Goal: Register for event/course

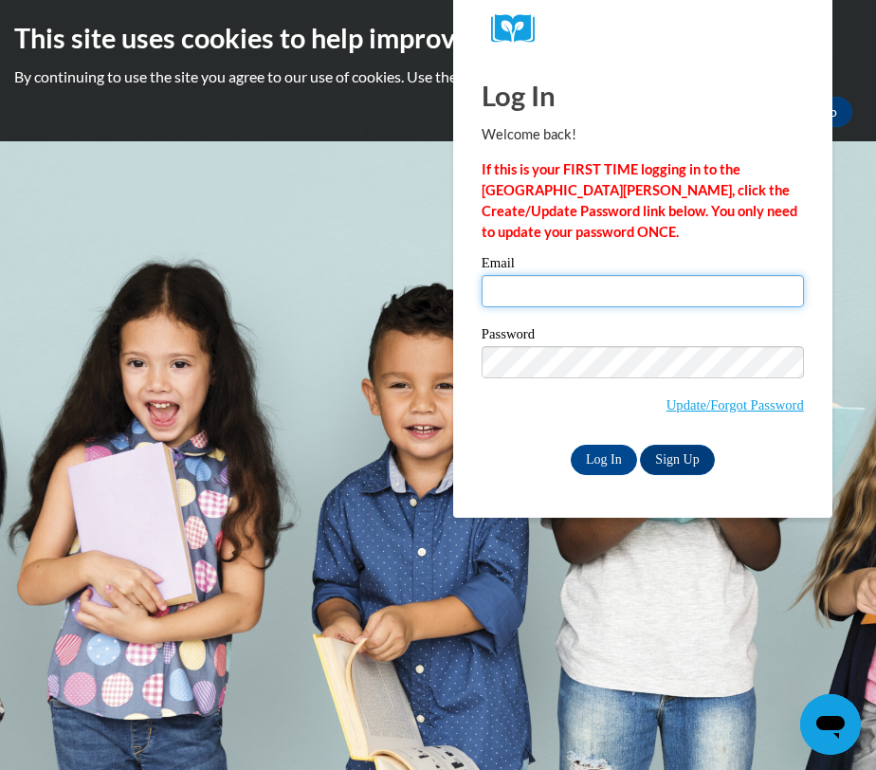
click at [500, 288] on input "Email" at bounding box center [642, 291] width 322 height 32
type input "rudiekelly@aasd.k12.wi.us"
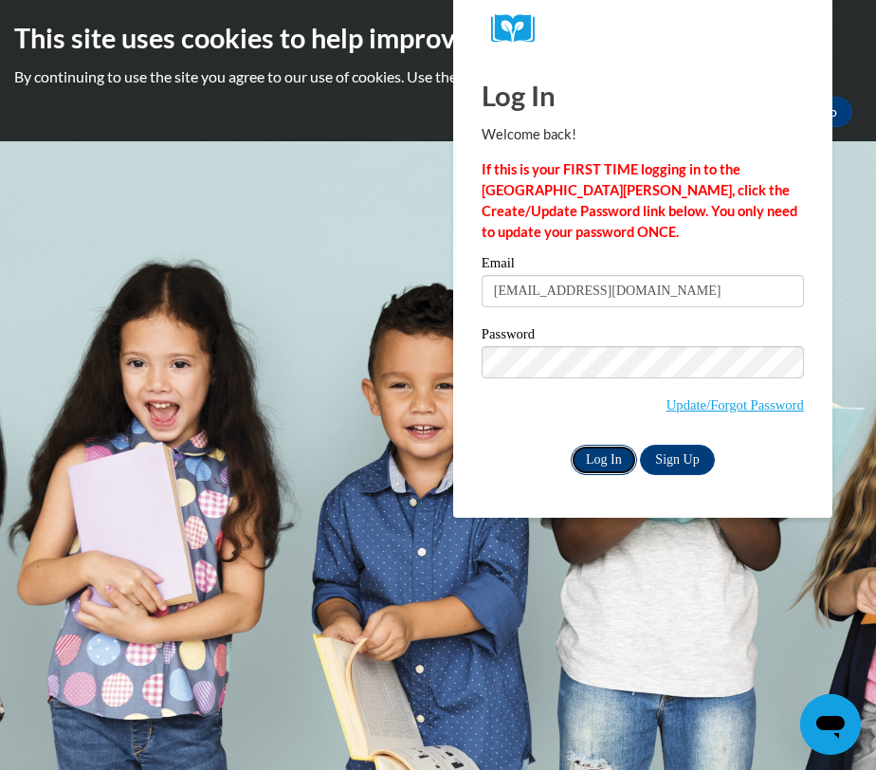
click at [608, 456] on input "Log In" at bounding box center [604, 460] width 66 height 30
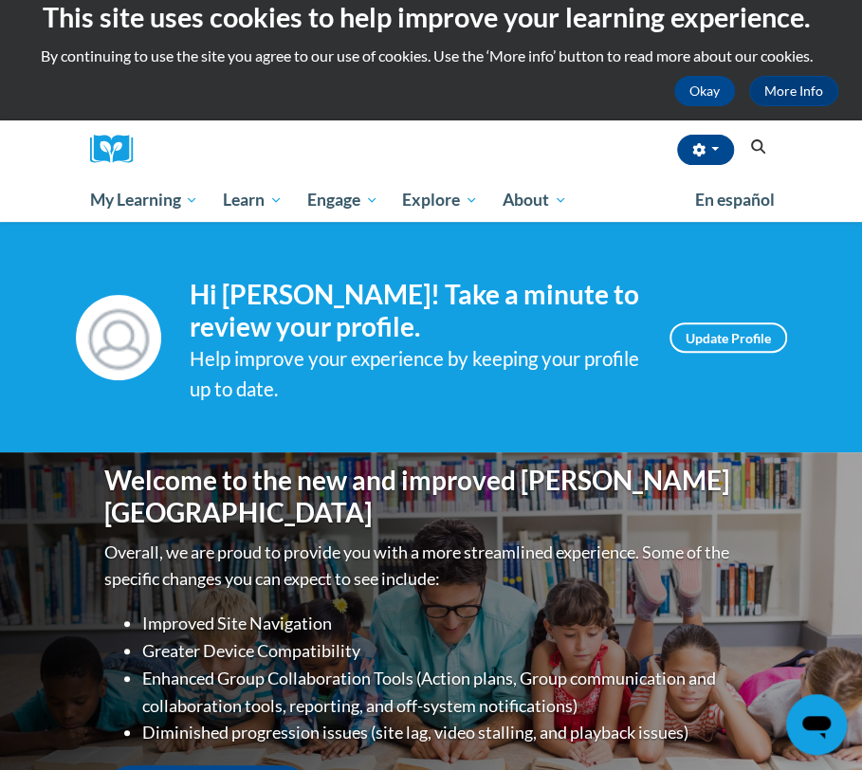
scroll to position [2, 0]
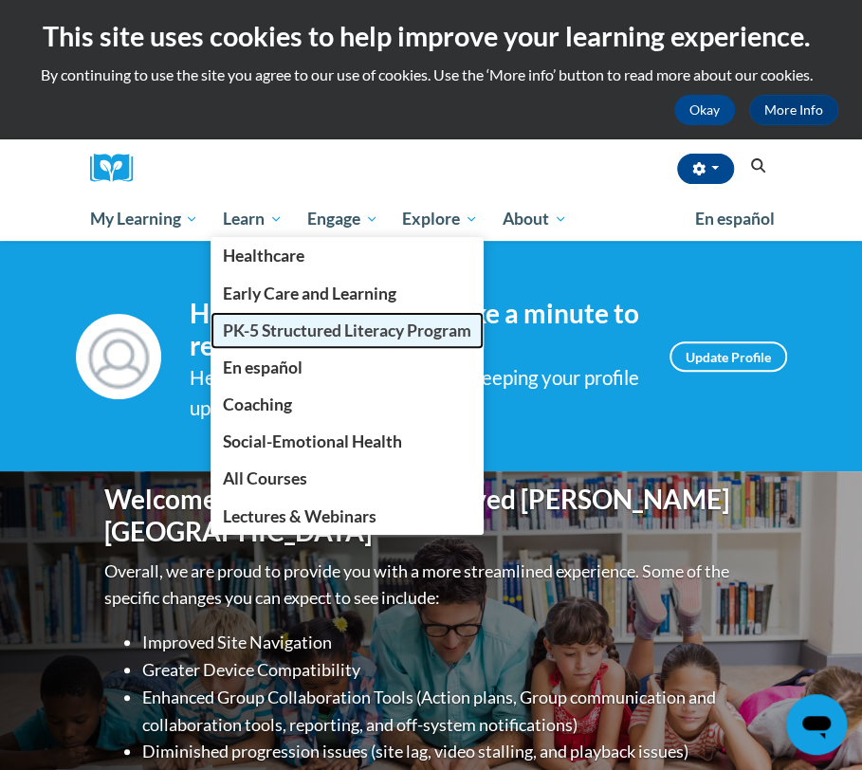
click at [285, 331] on span "PK-5 Structured Literacy Program" at bounding box center [347, 330] width 248 height 20
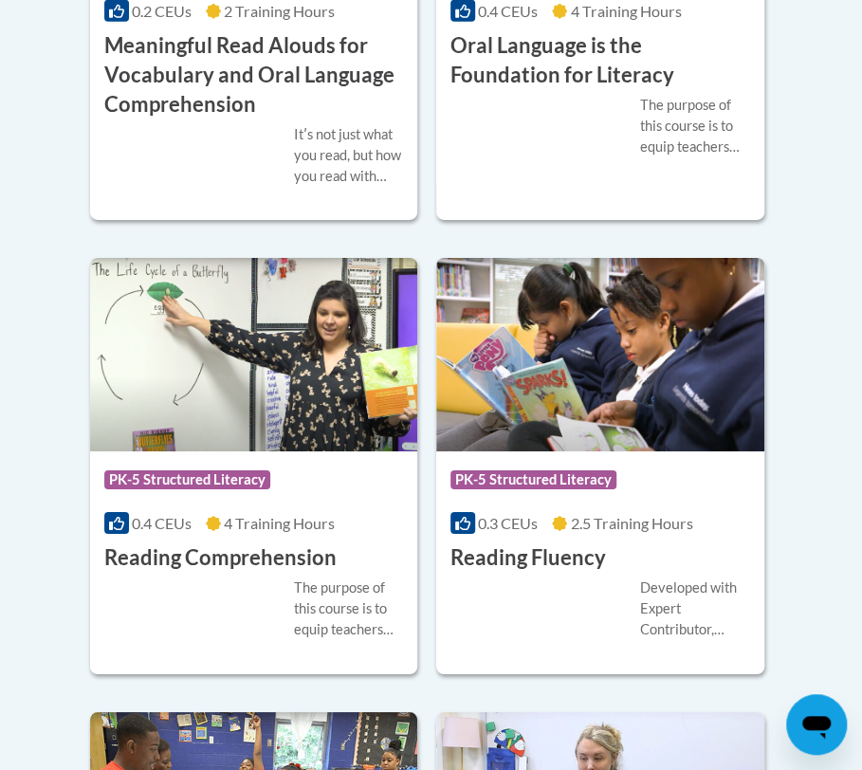
scroll to position [2072, 0]
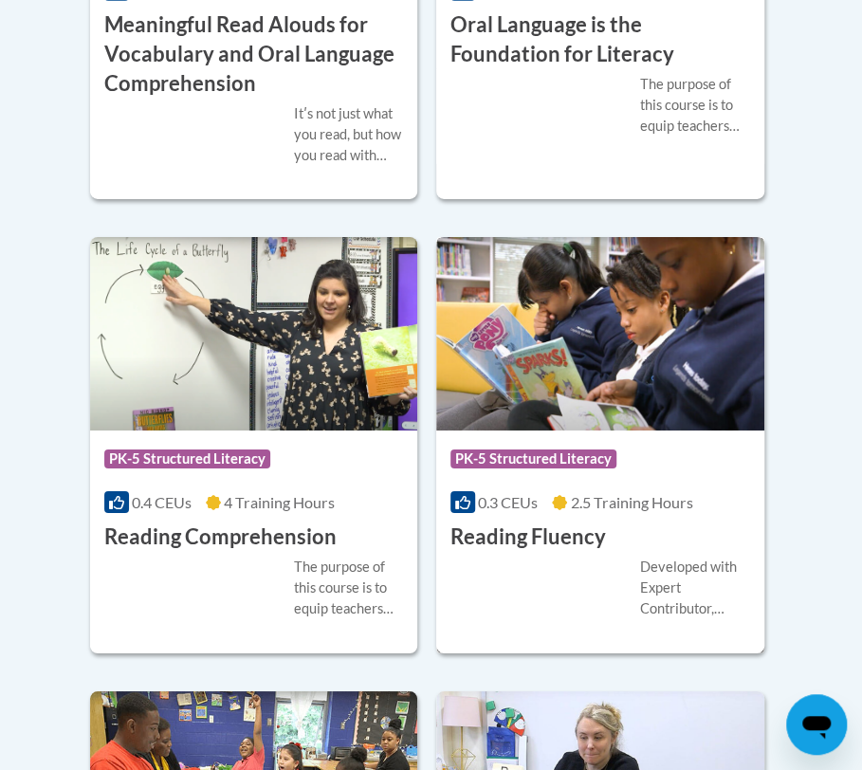
click at [544, 495] on div "0.3 CEUs 2.5 Training Hours" at bounding box center [600, 502] width 300 height 21
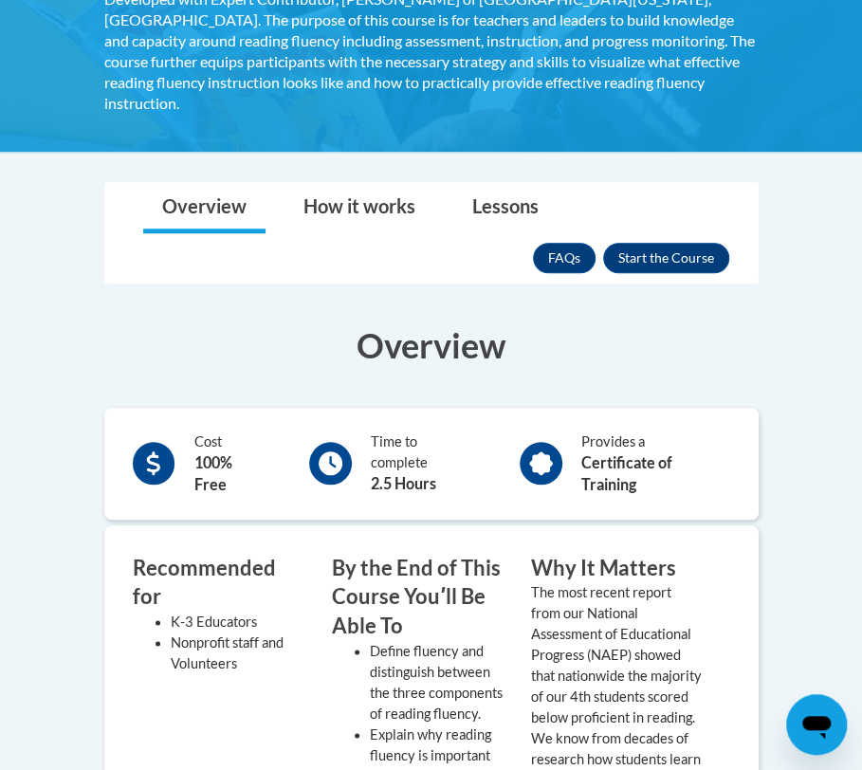
scroll to position [403, 0]
click at [694, 243] on button "Enroll" at bounding box center [666, 258] width 126 height 30
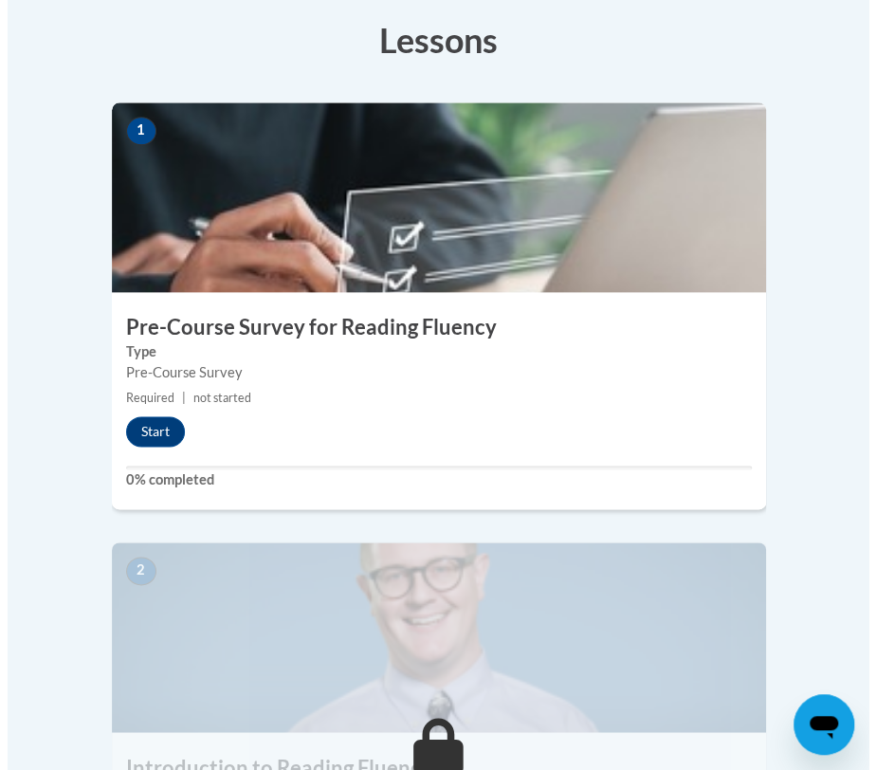
scroll to position [637, 0]
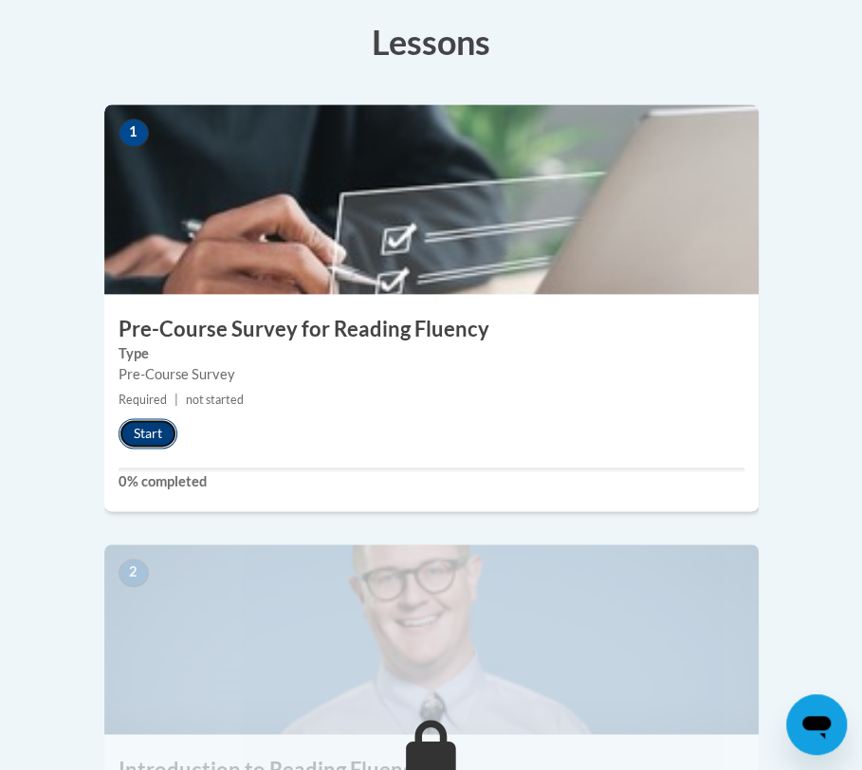
click at [154, 418] on button "Start" at bounding box center [147, 433] width 59 height 30
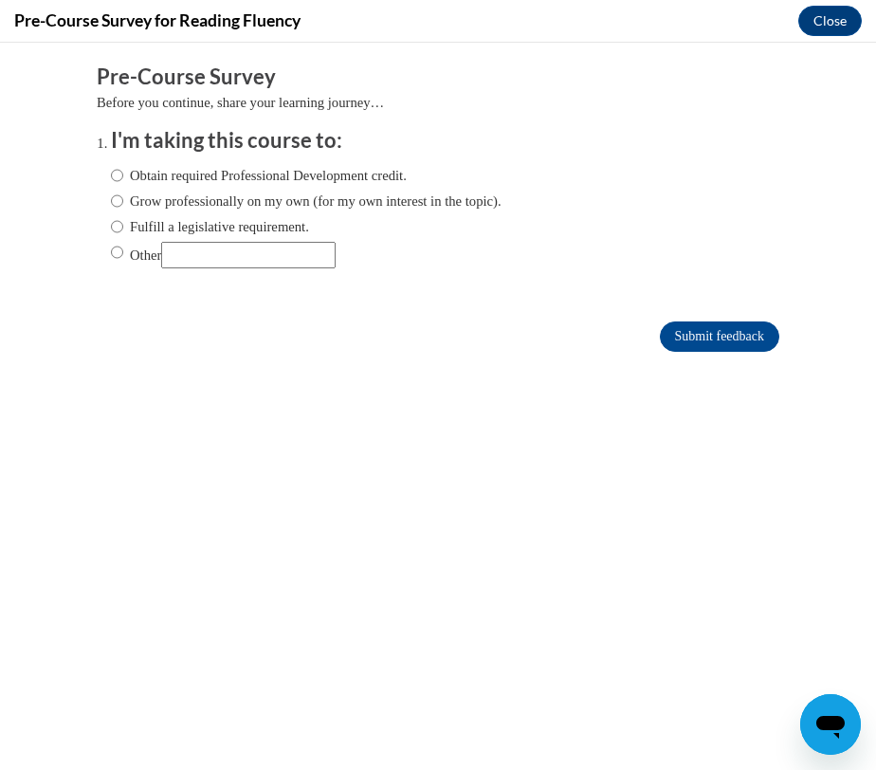
scroll to position [0, 0]
click at [111, 173] on input "Obtain required Professional Development credit." at bounding box center [117, 175] width 12 height 21
radio input "true"
click at [675, 338] on input "Submit feedback" at bounding box center [719, 336] width 119 height 30
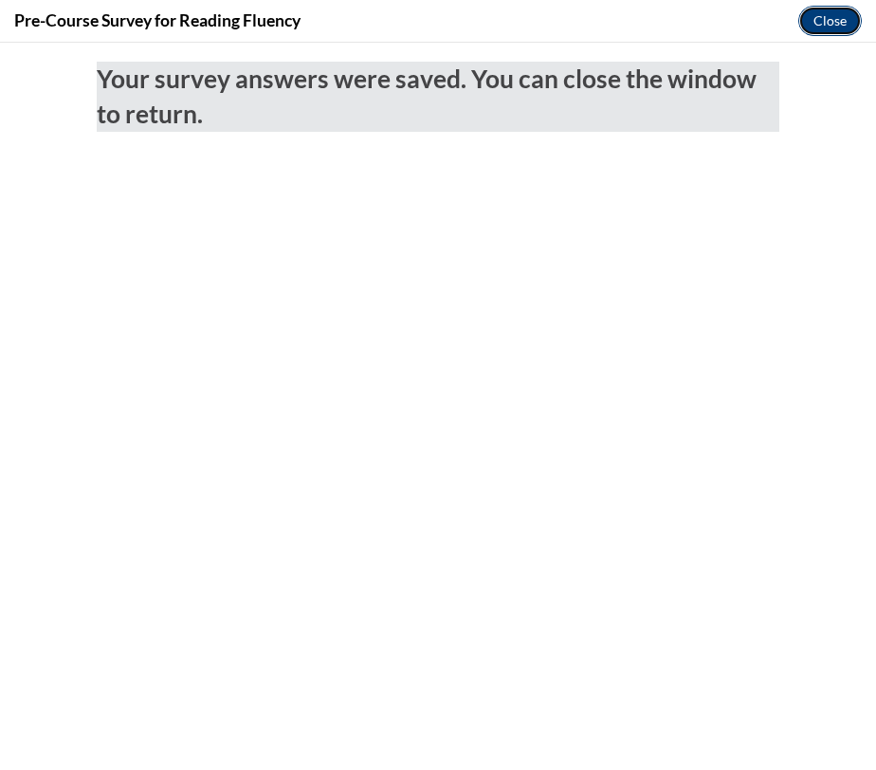
click at [831, 16] on button "Close" at bounding box center [830, 21] width 64 height 30
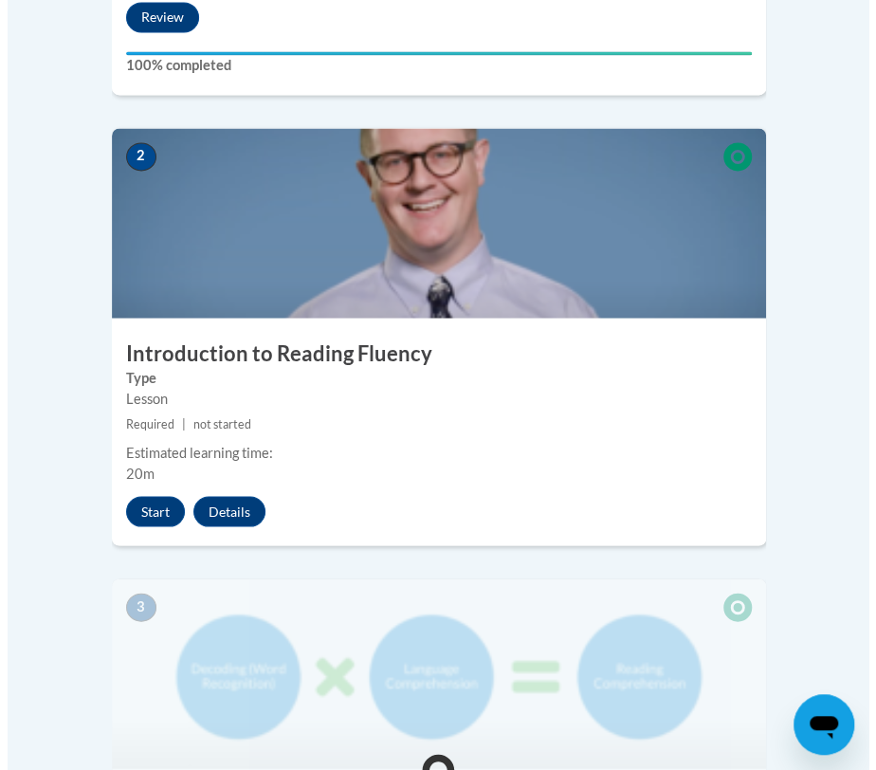
scroll to position [1055, 0]
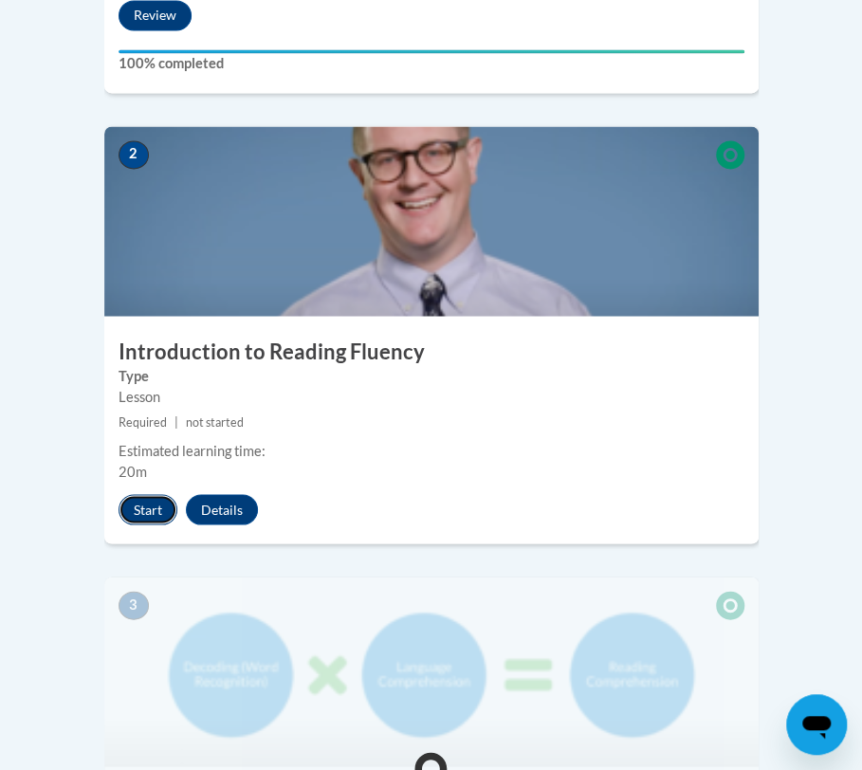
click at [144, 494] on button "Start" at bounding box center [147, 509] width 59 height 30
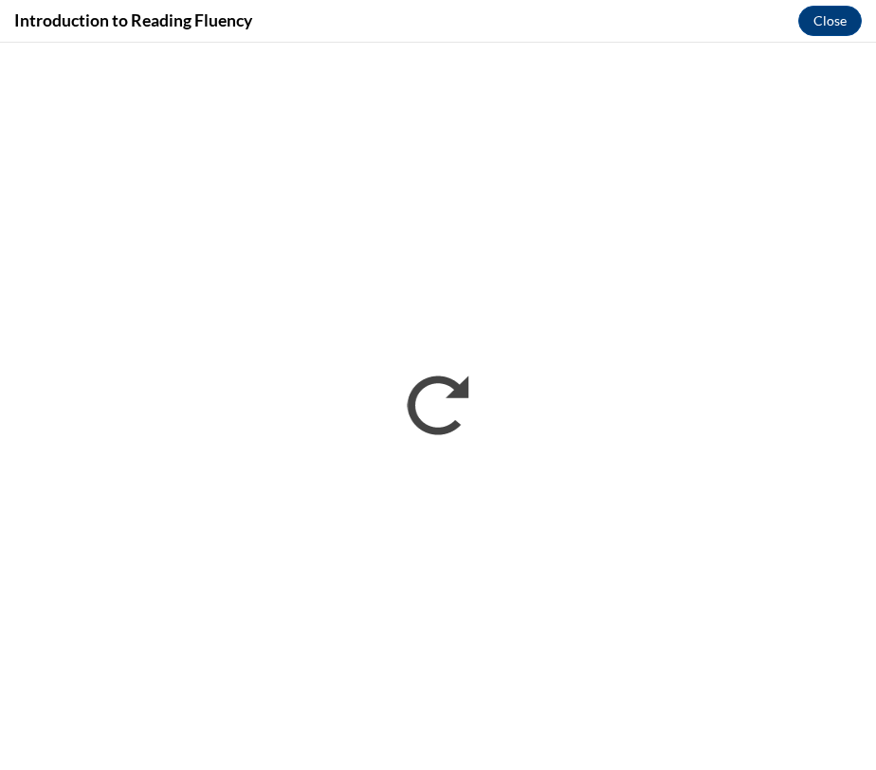
scroll to position [0, 0]
